Goal: Navigation & Orientation: Find specific page/section

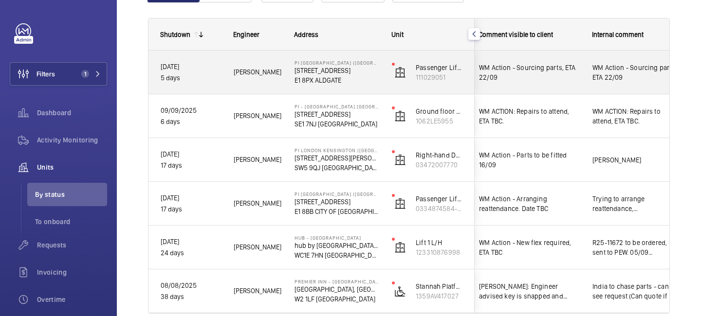
scroll to position [157, 0]
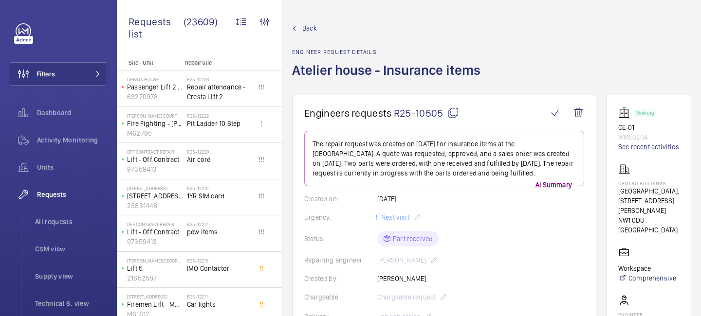
click at [306, 27] on span "Back" at bounding box center [309, 28] width 15 height 10
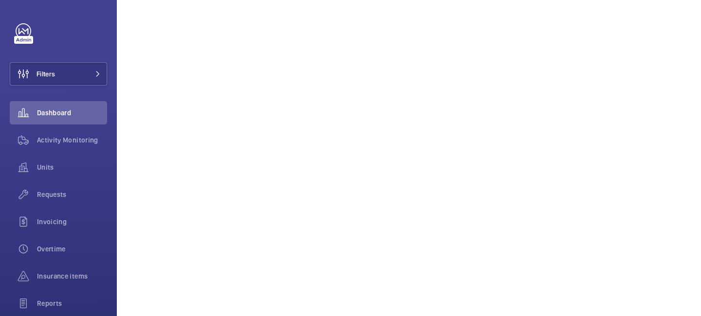
scroll to position [1542, 0]
click at [66, 137] on span "Activity Monitoring" at bounding box center [72, 140] width 70 height 10
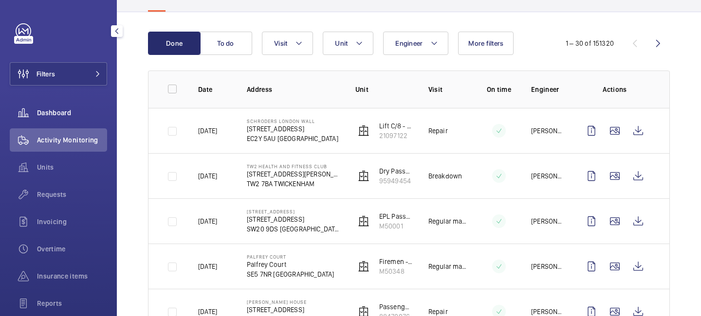
click at [68, 107] on div "Dashboard" at bounding box center [58, 112] width 97 height 23
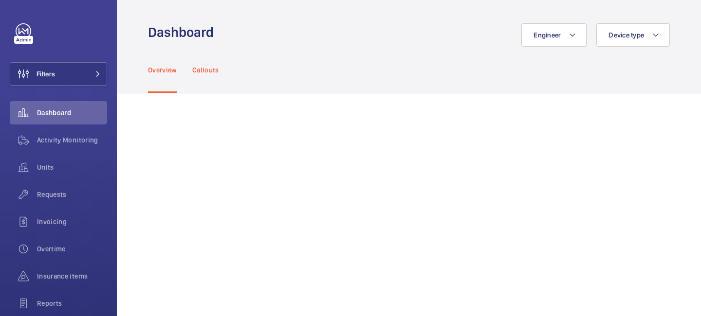
click at [211, 69] on p "Callouts" at bounding box center [205, 70] width 27 height 10
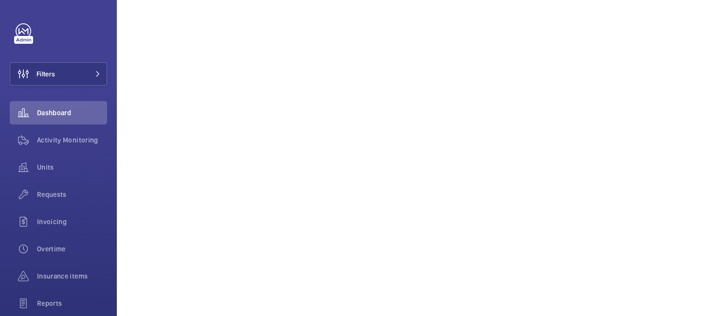
scroll to position [858, 0]
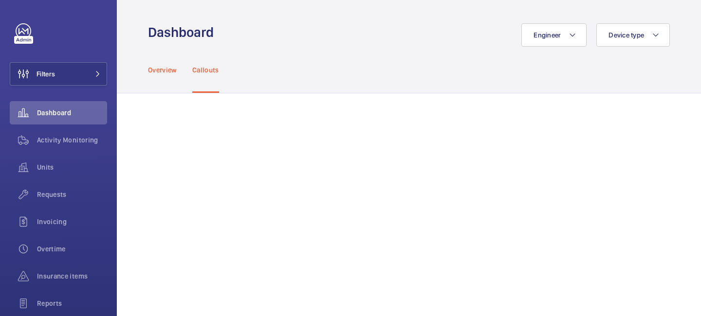
click at [168, 75] on div "Overview" at bounding box center [162, 70] width 29 height 46
